Goal: Information Seeking & Learning: Learn about a topic

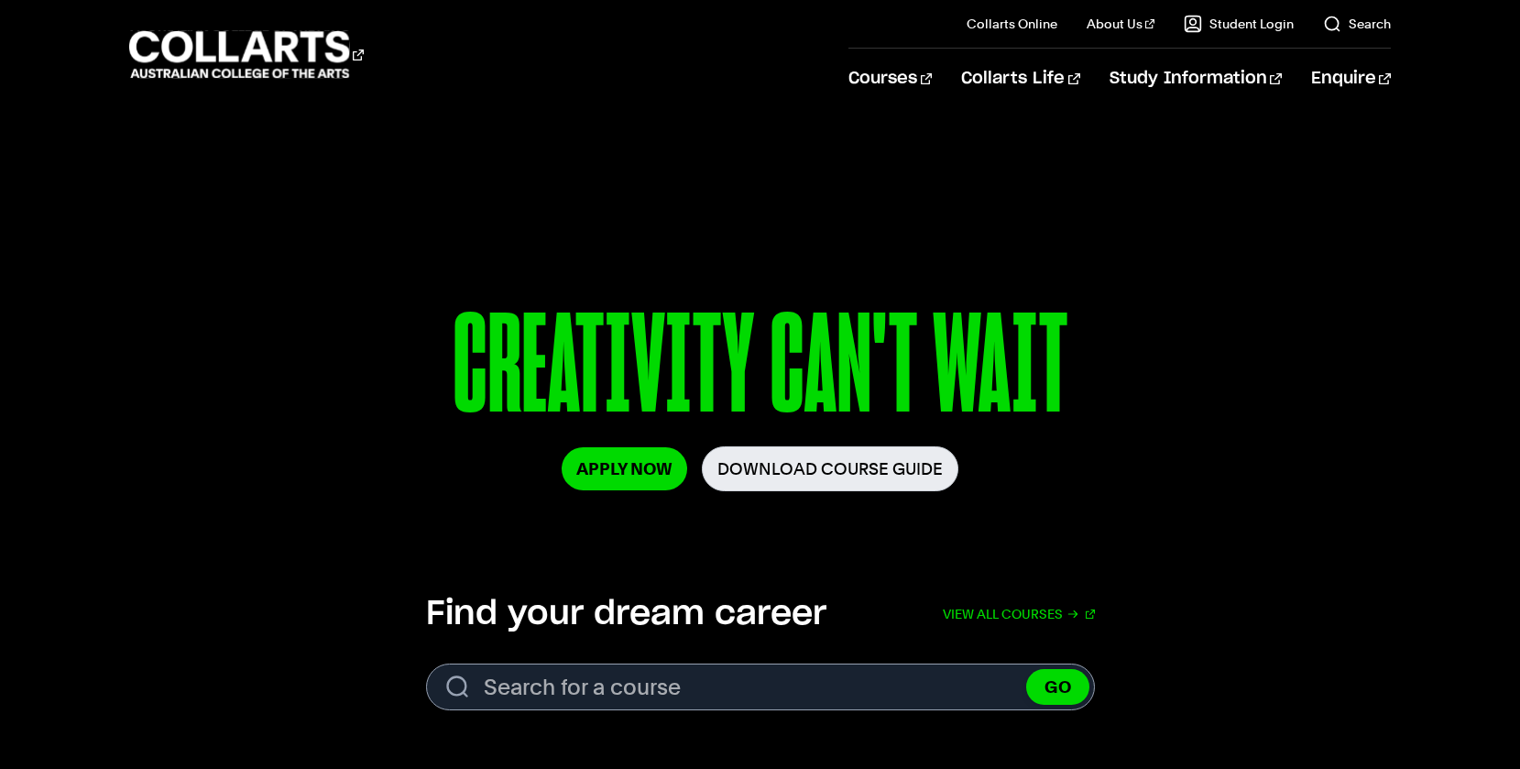
scroll to position [134, 0]
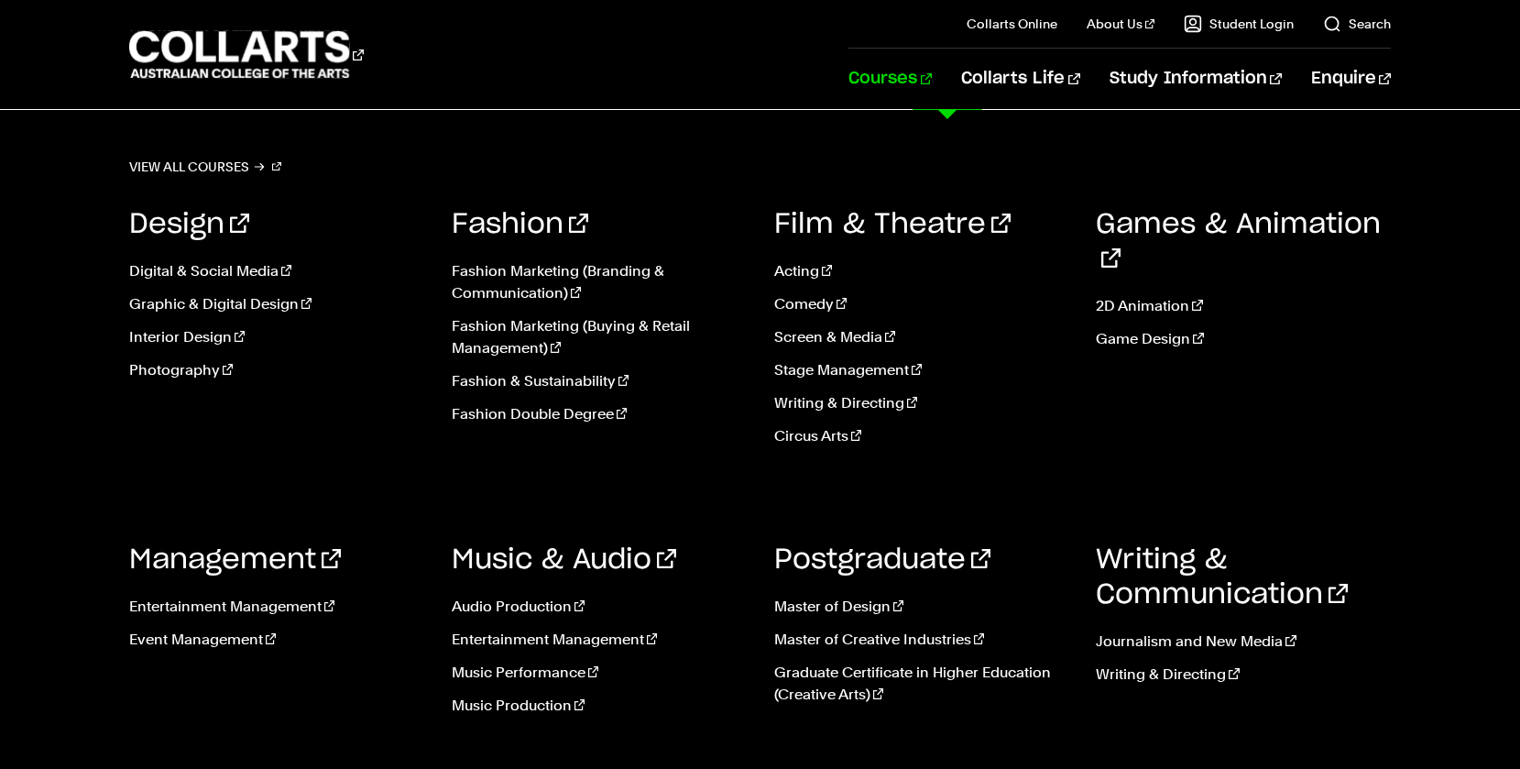
click at [932, 77] on link "Courses" at bounding box center [890, 79] width 83 height 60
click at [546, 667] on link "Music Performance" at bounding box center [599, 673] width 295 height 22
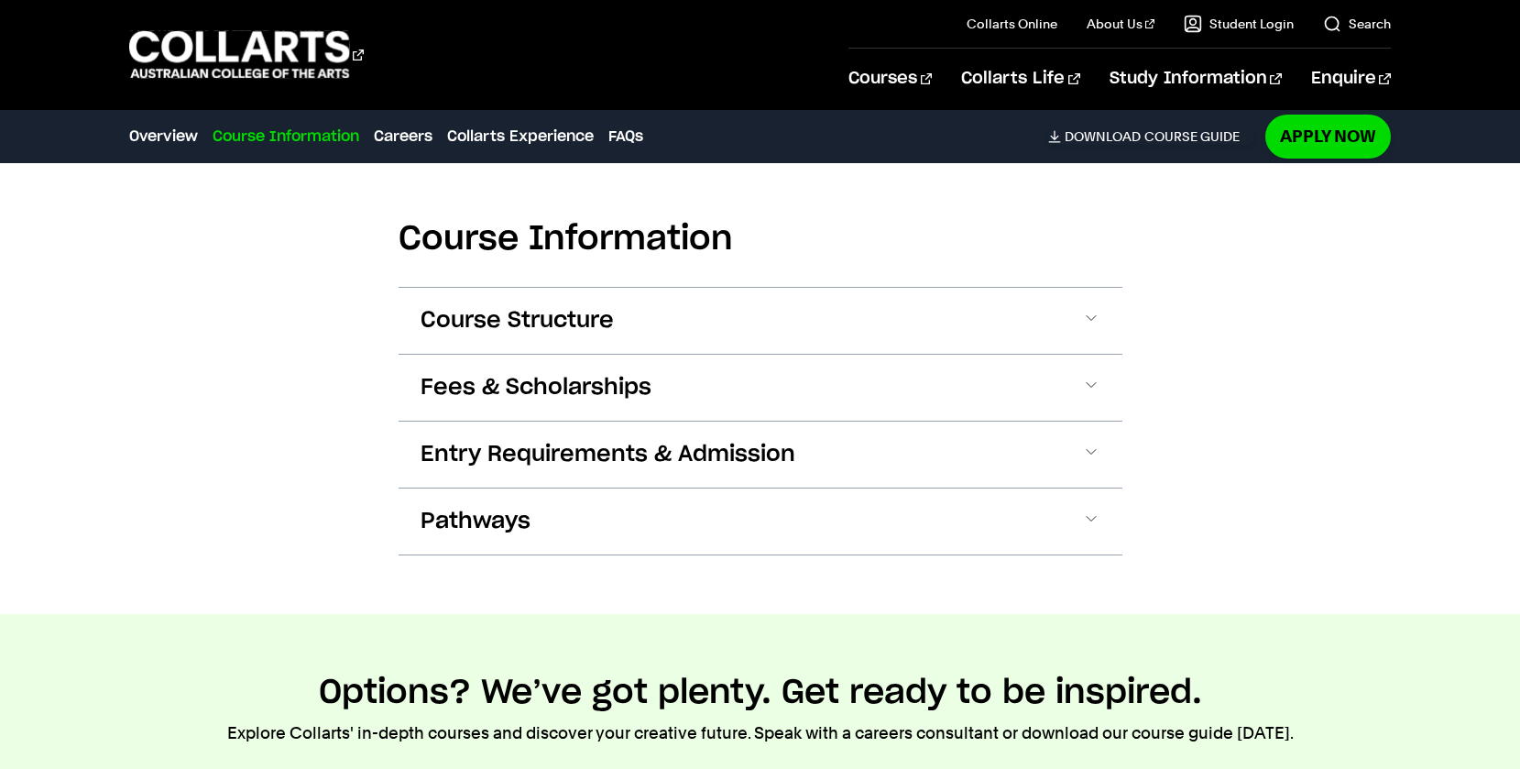
scroll to position [1671, 0]
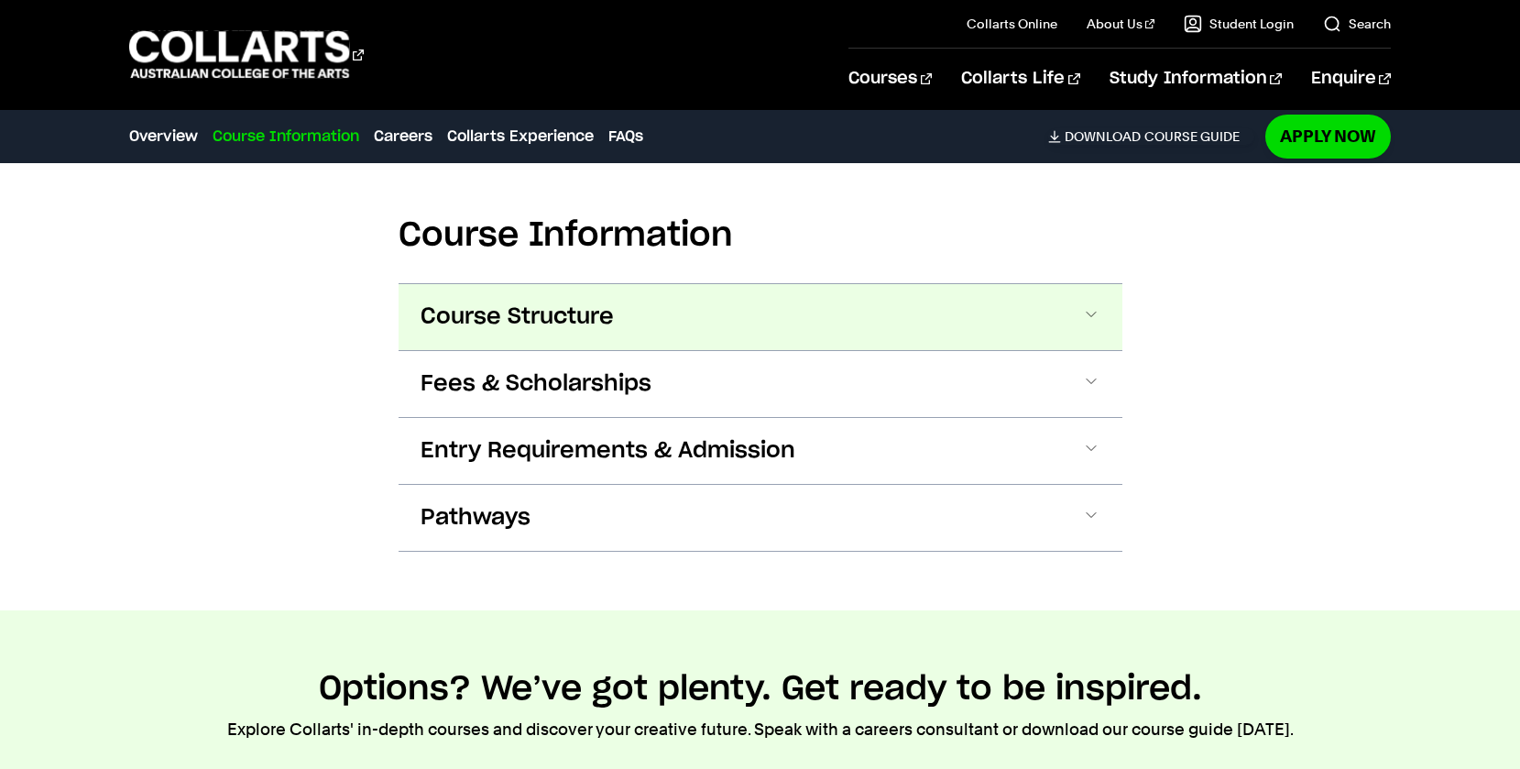
click at [598, 313] on span "Course Structure" at bounding box center [517, 316] width 193 height 29
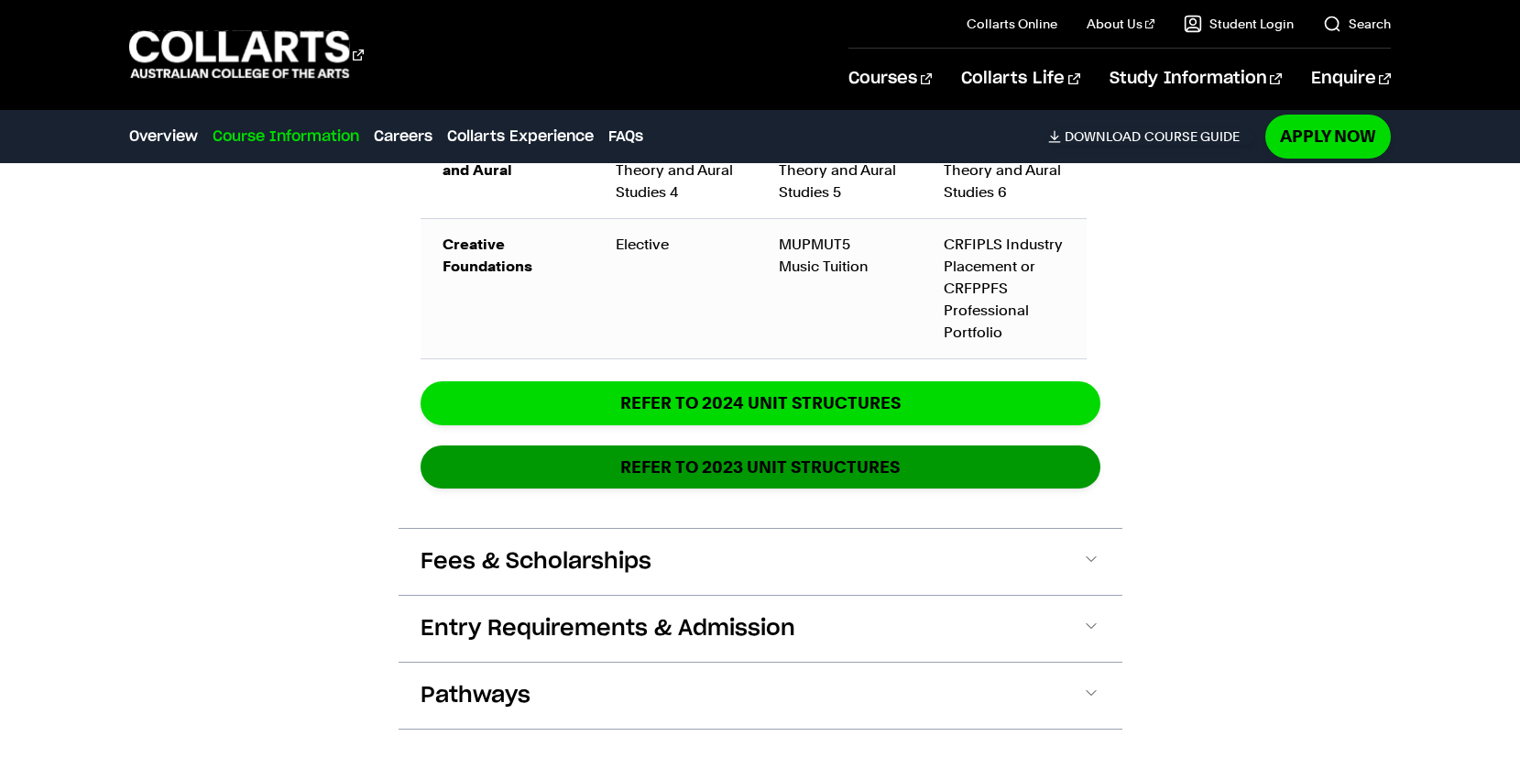
scroll to position [2938, 0]
